Goal: Transaction & Acquisition: Download file/media

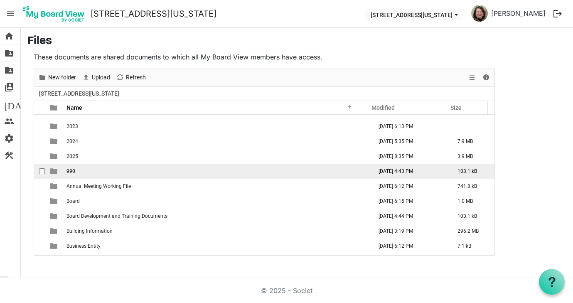
scroll to position [42, 0]
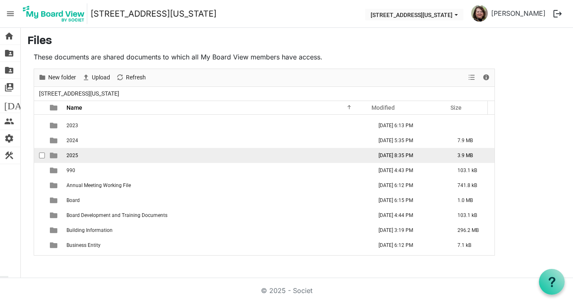
click at [83, 155] on td "2025" at bounding box center [217, 155] width 306 height 15
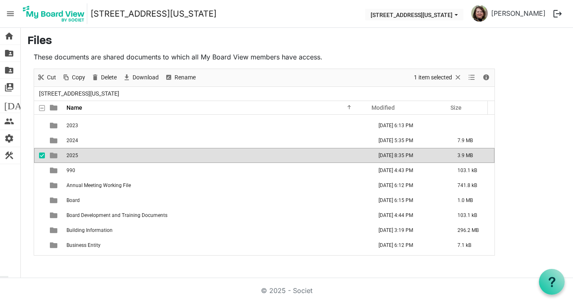
click at [83, 155] on td "2025" at bounding box center [217, 155] width 306 height 15
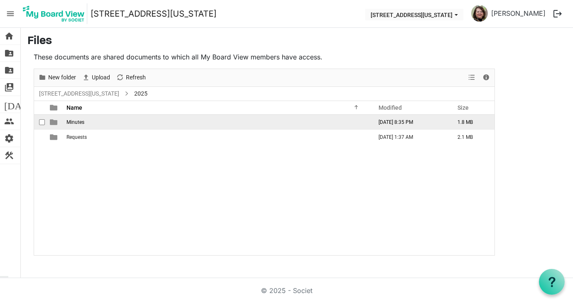
click at [86, 120] on td "Minutes" at bounding box center [217, 122] width 306 height 15
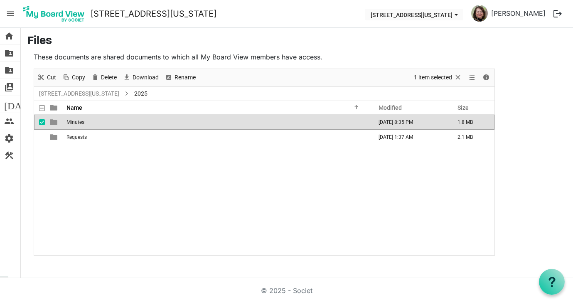
click at [86, 120] on td "Minutes" at bounding box center [217, 122] width 306 height 15
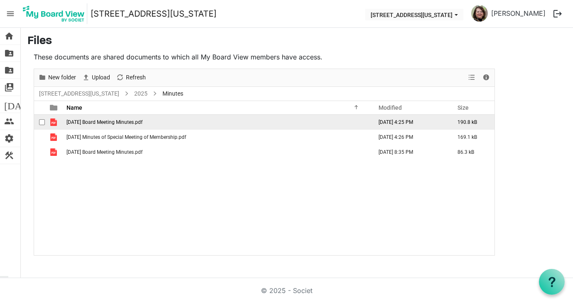
click at [103, 122] on span "[DATE] Board Meeting Minutes.pdf" at bounding box center [104, 122] width 76 height 6
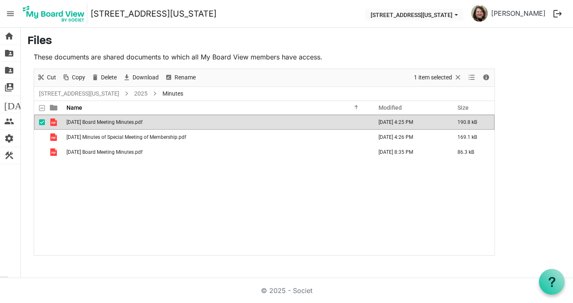
click at [103, 122] on span "[DATE] Board Meeting Minutes.pdf" at bounding box center [104, 122] width 76 height 6
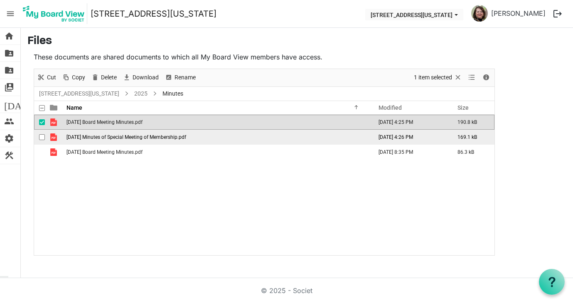
click at [108, 139] on span "[DATE] Minutes of Special Meeting of Membership.pdf" at bounding box center [126, 137] width 120 height 6
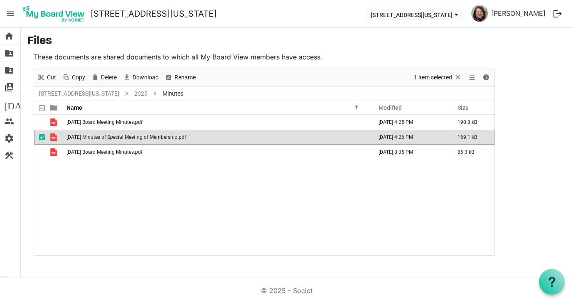
click at [108, 139] on span "[DATE] Minutes of Special Meeting of Membership.pdf" at bounding box center [126, 137] width 120 height 6
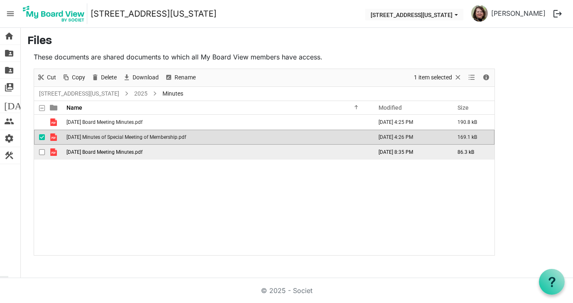
click at [89, 154] on span "[DATE] Board Meeting Minutes.pdf" at bounding box center [104, 152] width 76 height 6
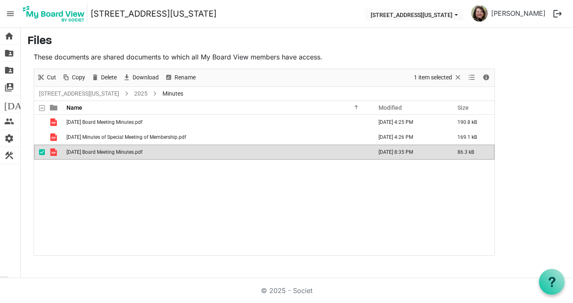
click at [89, 154] on span "[DATE] Board Meeting Minutes.pdf" at bounding box center [104, 152] width 76 height 6
drag, startPoint x: 535, startPoint y: 117, endPoint x: 523, endPoint y: 115, distance: 12.2
click at [534, 117] on main "Files These documents are shared documents to which all My Board View members h…" at bounding box center [297, 145] width 552 height 234
click at [136, 76] on span "Download" at bounding box center [146, 77] width 28 height 10
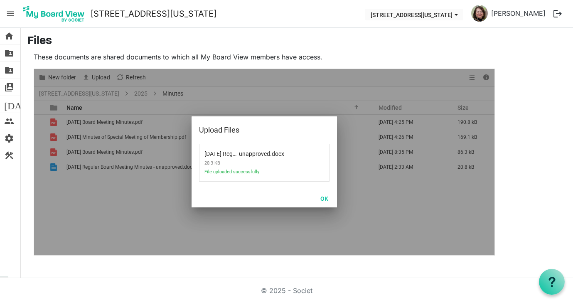
click at [94, 214] on div at bounding box center [264, 162] width 460 height 186
click at [326, 197] on button "OK" at bounding box center [324, 198] width 19 height 12
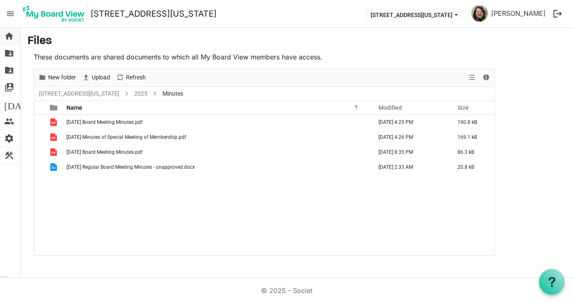
click at [12, 37] on span "home" at bounding box center [9, 36] width 10 height 17
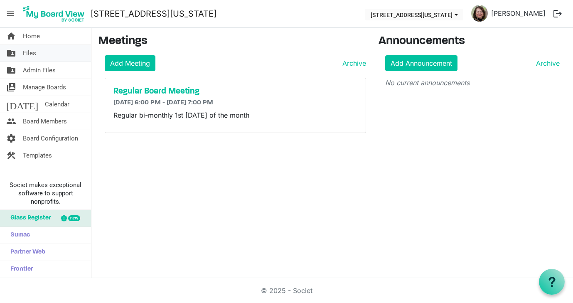
click at [39, 54] on link "folder_shared Files" at bounding box center [45, 53] width 91 height 17
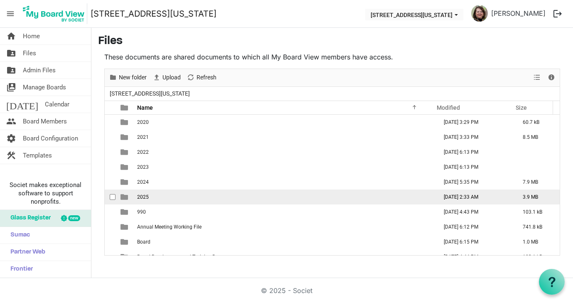
click at [160, 200] on td "2025" at bounding box center [285, 196] width 300 height 15
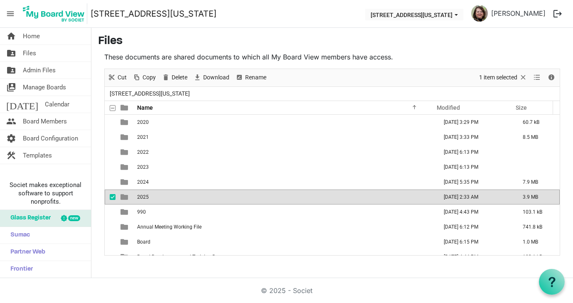
click at [160, 200] on td "2025" at bounding box center [285, 196] width 300 height 15
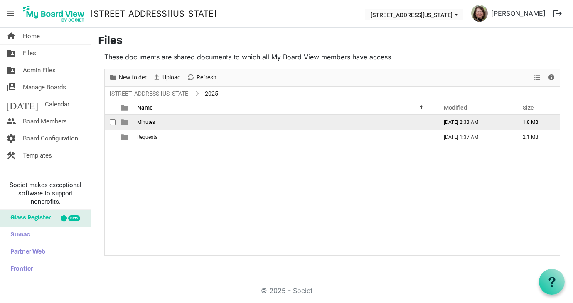
click at [146, 123] on span "Minutes" at bounding box center [146, 122] width 18 height 6
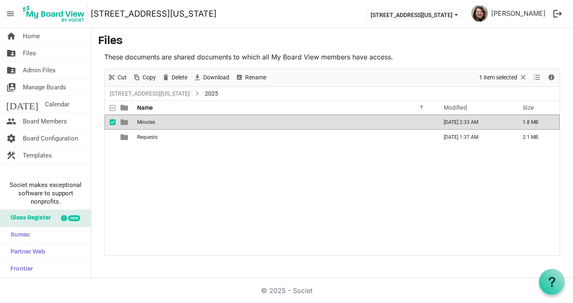
click at [146, 123] on span "Minutes" at bounding box center [146, 122] width 18 height 6
